Goal: Task Accomplishment & Management: Manage account settings

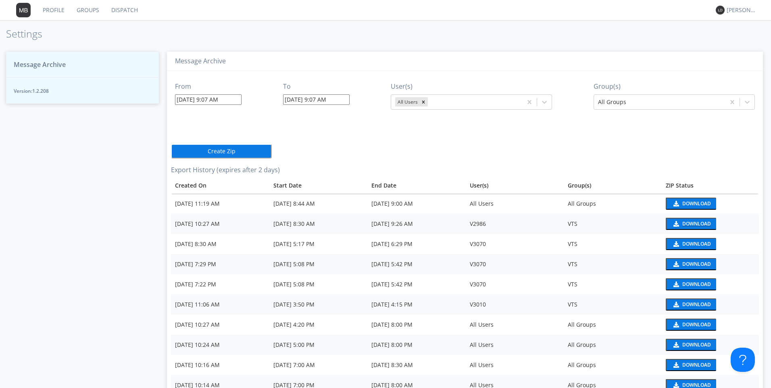
click at [682, 226] on div "Download" at bounding box center [696, 223] width 29 height 5
